Goal: Information Seeking & Learning: Find specific page/section

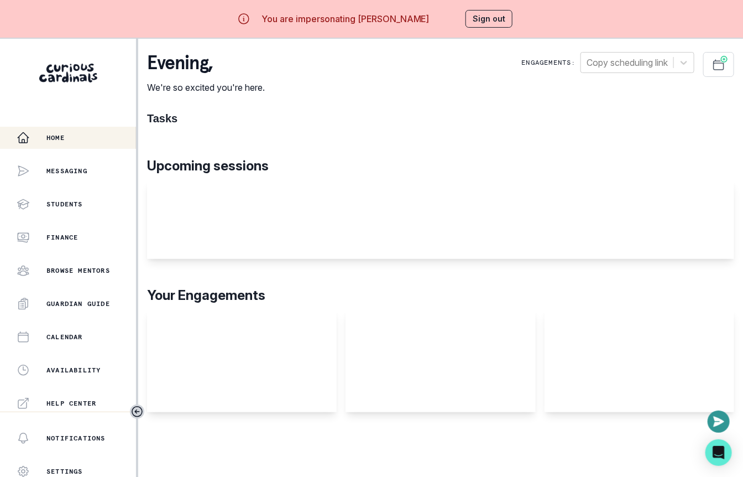
click at [492, 23] on button "Sign out" at bounding box center [489, 19] width 47 height 18
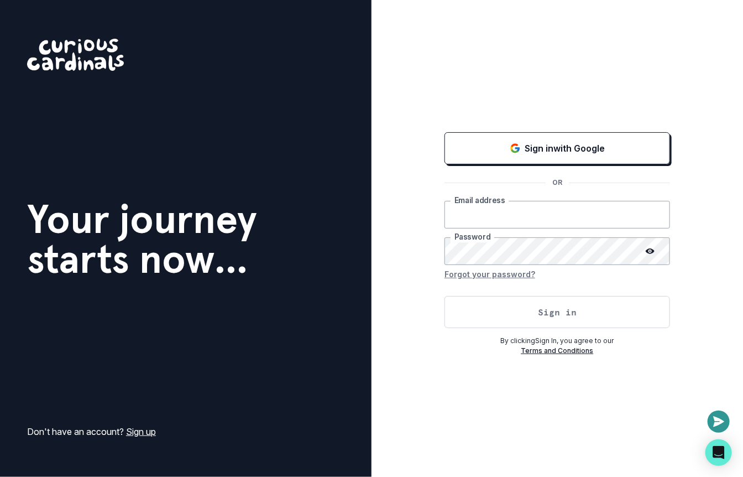
type input "[EMAIL_ADDRESS][DOMAIN_NAME]"
click at [509, 317] on button "Sign in" at bounding box center [558, 312] width 226 height 32
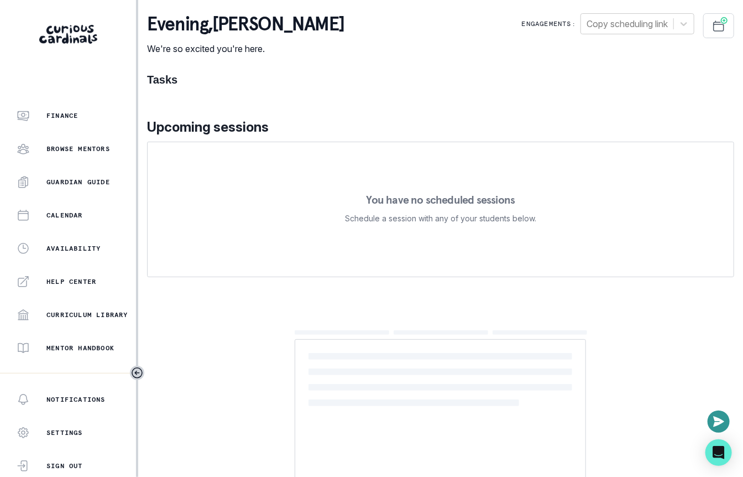
scroll to position [235, 0]
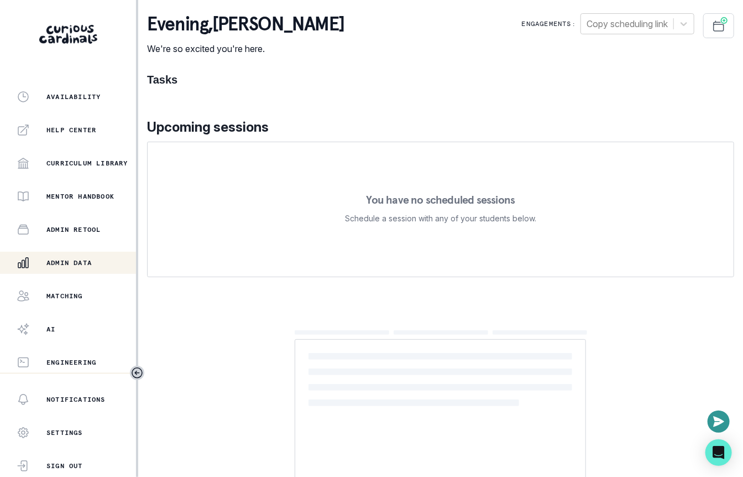
click at [97, 257] on div "Admin Data" at bounding box center [76, 262] width 119 height 13
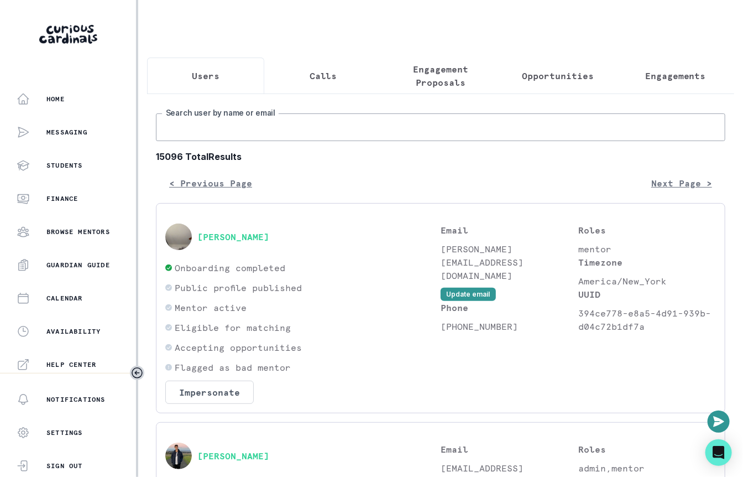
click at [353, 126] on input "Search user by name or email" at bounding box center [441, 127] width 570 height 28
paste input "[EMAIL_ADDRESS][PERSON_NAME][DOMAIN_NAME]"
type input "[EMAIL_ADDRESS][PERSON_NAME][DOMAIN_NAME]"
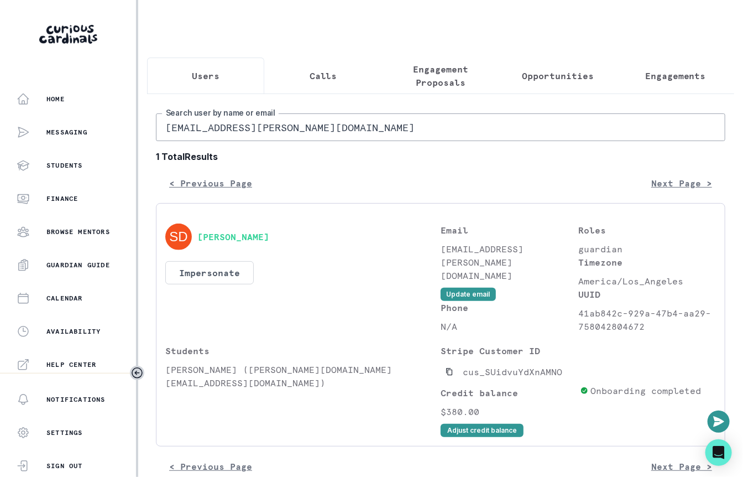
scroll to position [20, 0]
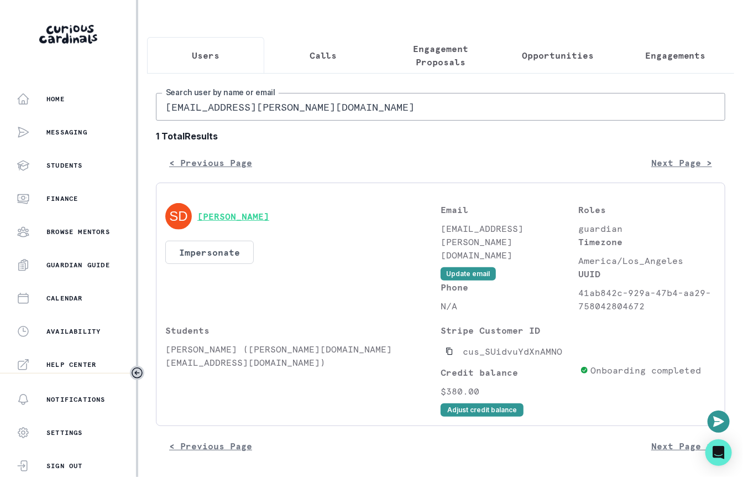
click at [269, 216] on button "[PERSON_NAME]" at bounding box center [233, 216] width 72 height 11
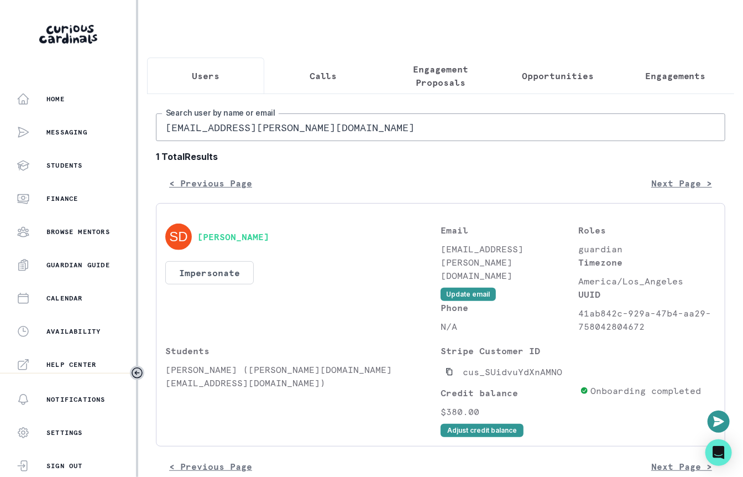
click at [272, 136] on input "[EMAIL_ADDRESS][PERSON_NAME][DOMAIN_NAME]" at bounding box center [441, 127] width 570 height 28
type input "mirelys"
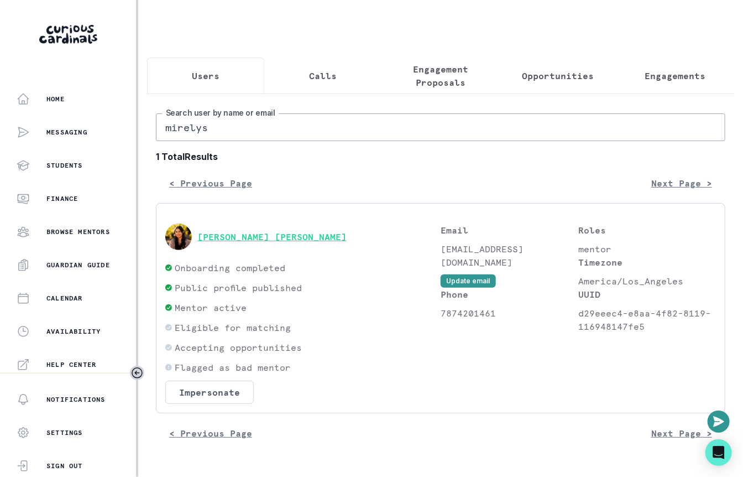
click at [247, 235] on button "[PERSON_NAME] [PERSON_NAME]" at bounding box center [271, 236] width 149 height 11
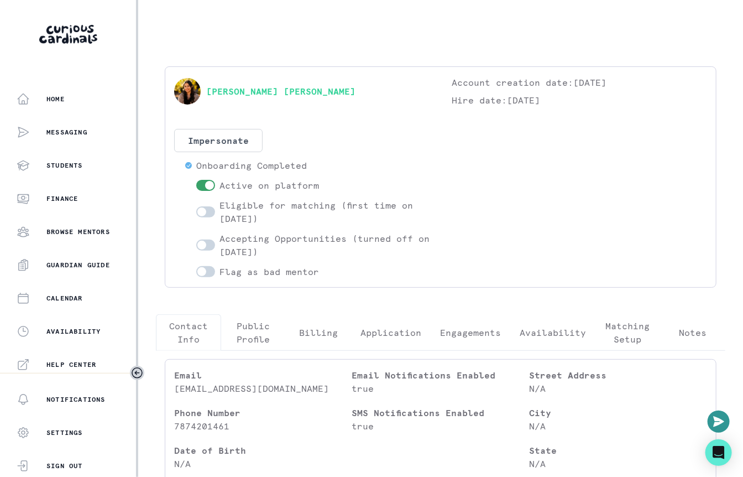
click at [471, 318] on button "Engagements" at bounding box center [471, 332] width 80 height 37
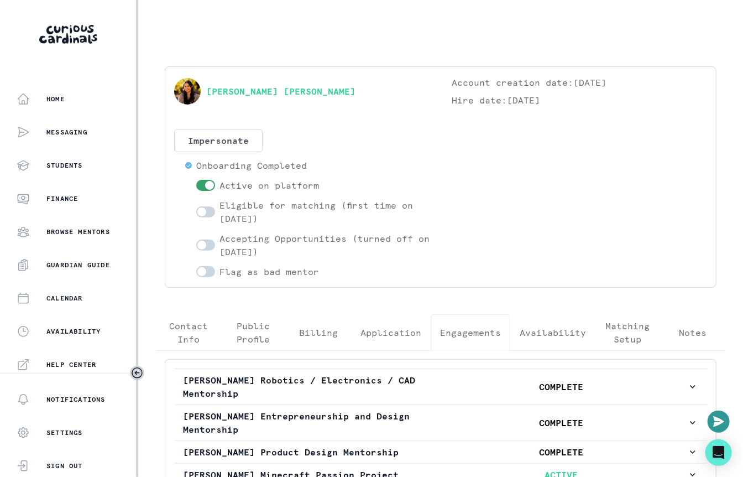
scroll to position [135, 0]
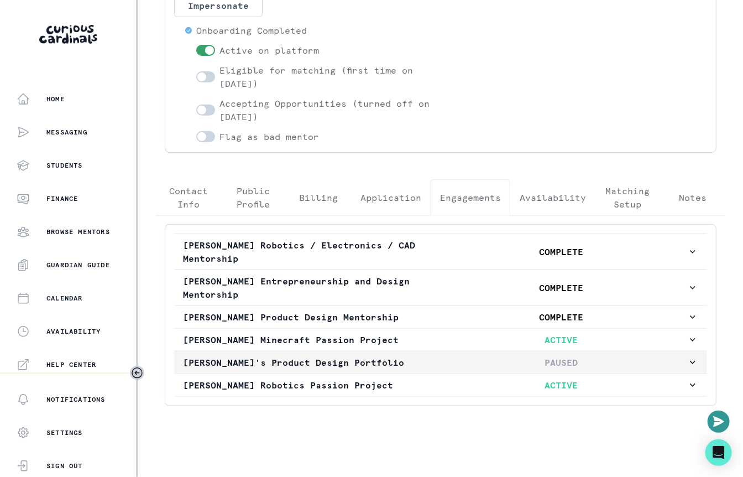
click at [456, 356] on p "PAUSED" at bounding box center [561, 362] width 252 height 13
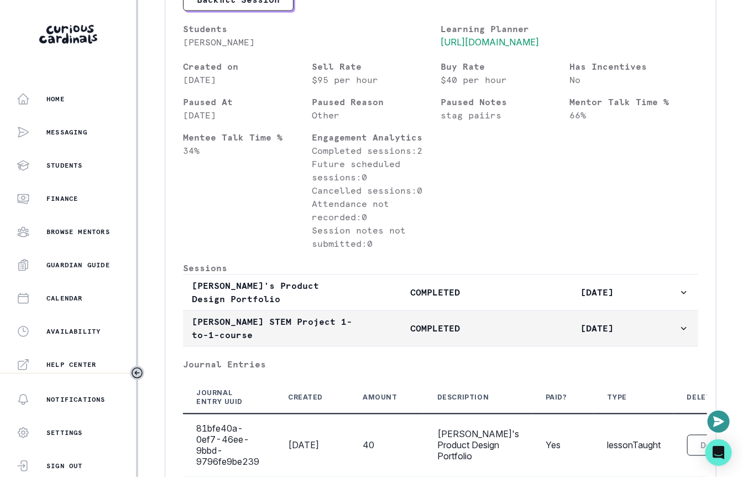
scroll to position [562, 0]
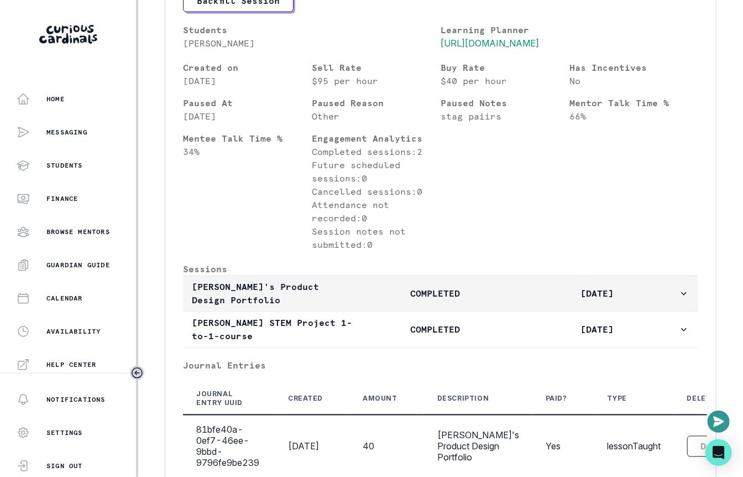
click at [470, 300] on p "COMPLETED" at bounding box center [435, 293] width 162 height 13
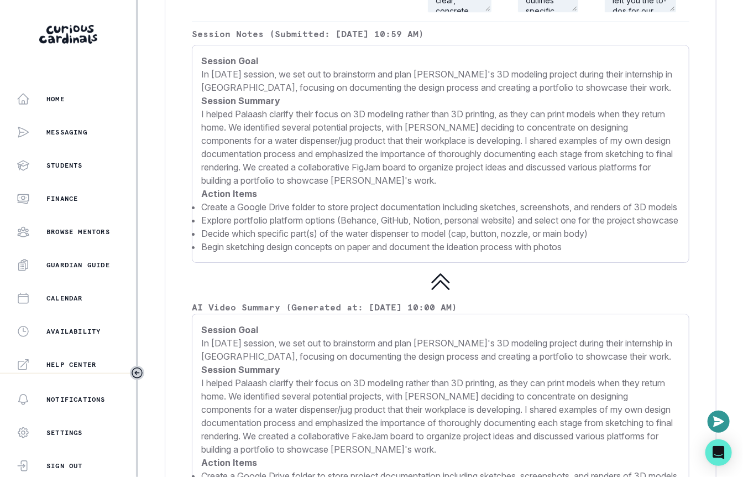
scroll to position [1403, 0]
